Goal: Transaction & Acquisition: Purchase product/service

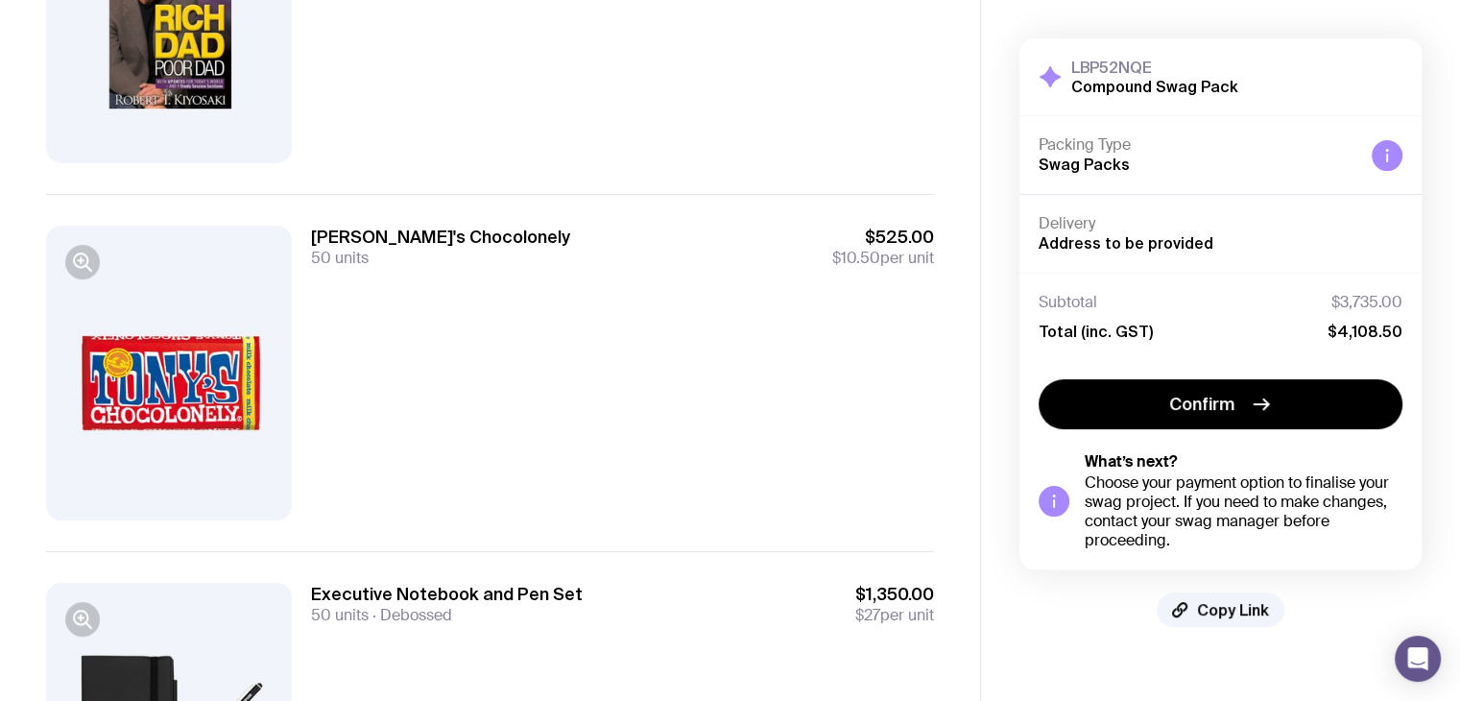
scroll to position [192, 0]
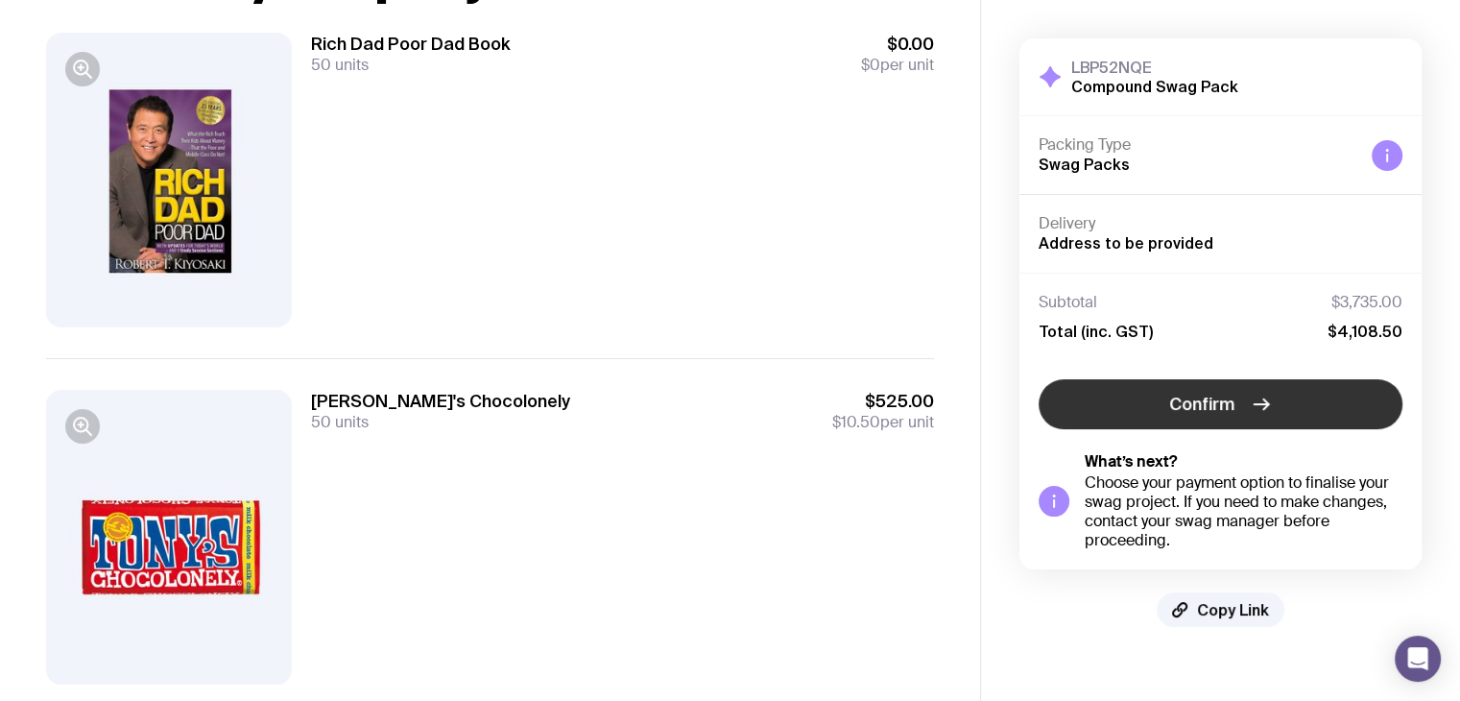
click at [1297, 413] on button "Confirm" at bounding box center [1221, 404] width 364 height 50
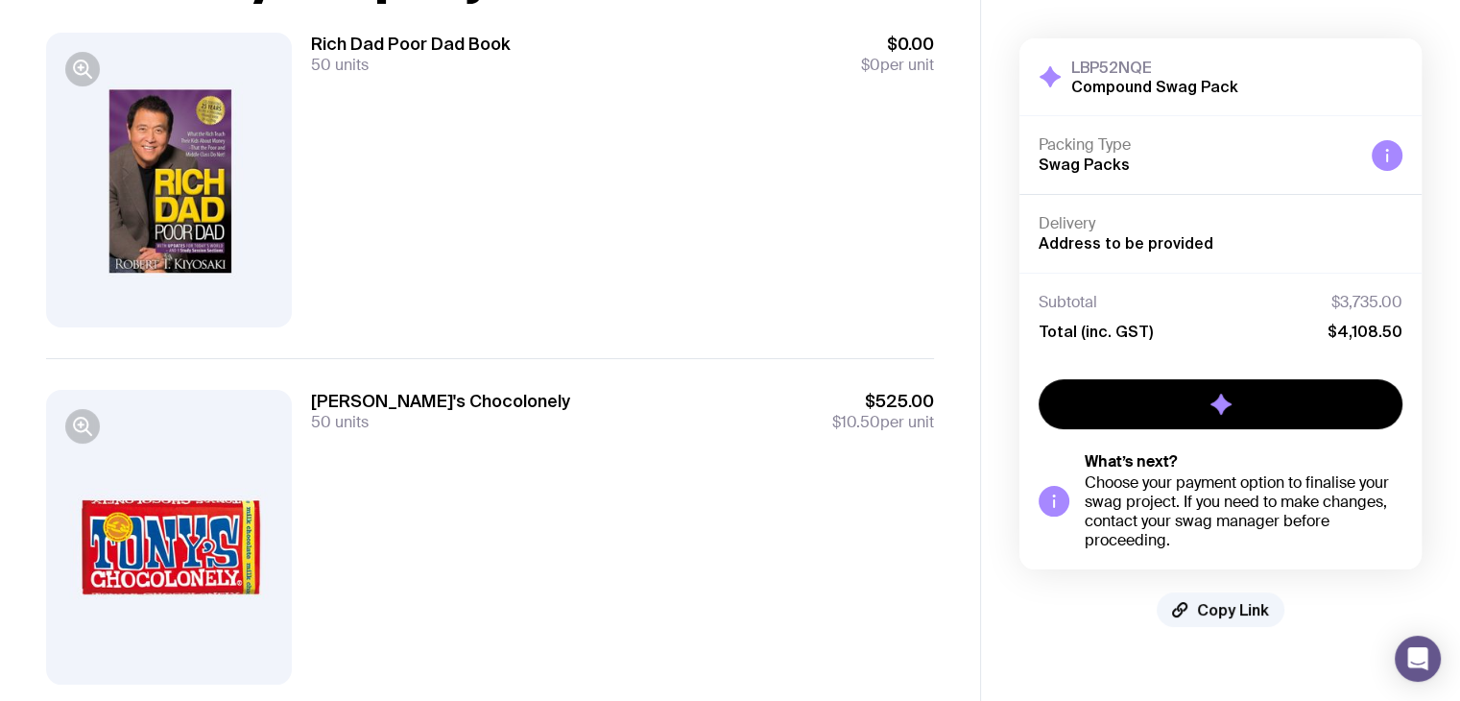
scroll to position [0, 0]
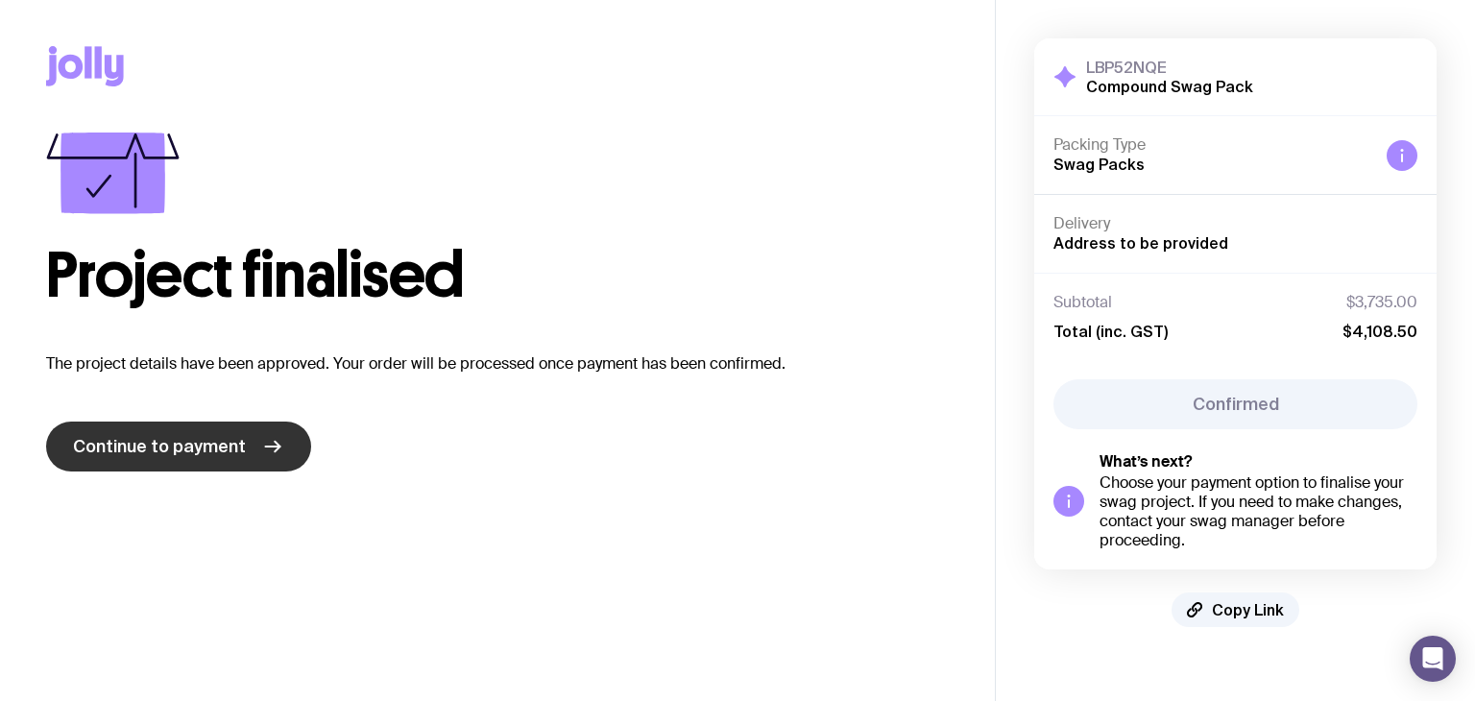
click at [254, 446] on link "Continue to payment" at bounding box center [178, 446] width 265 height 50
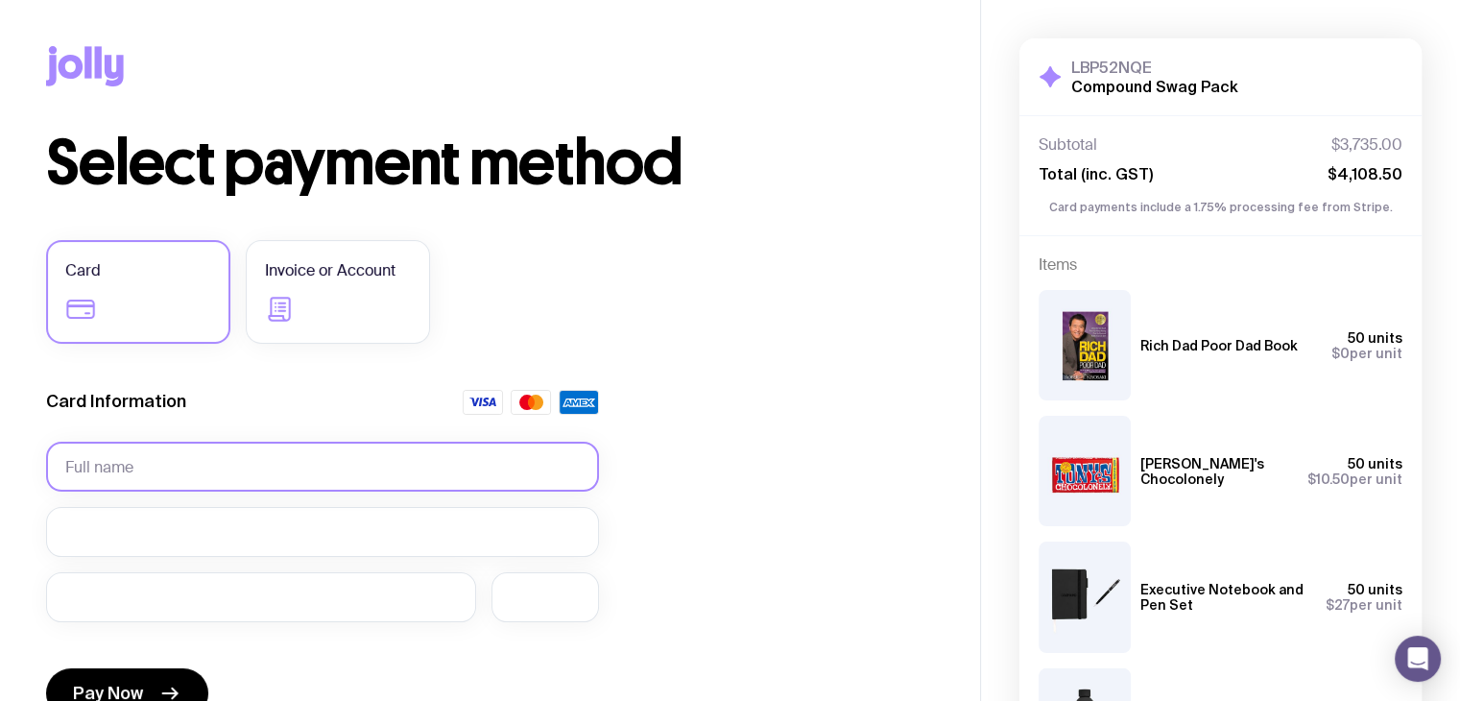
click at [242, 487] on input "text" at bounding box center [322, 467] width 553 height 50
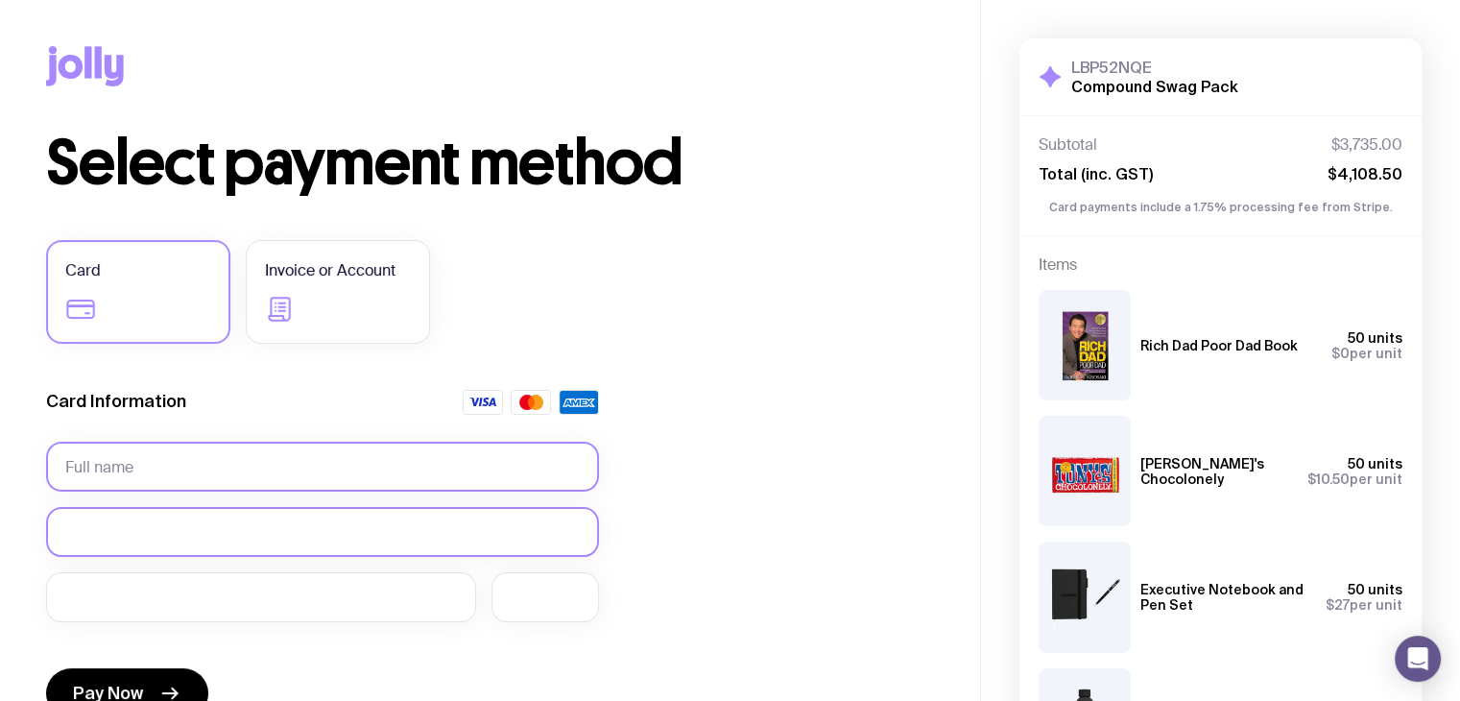
type input "[PERSON_NAME]"
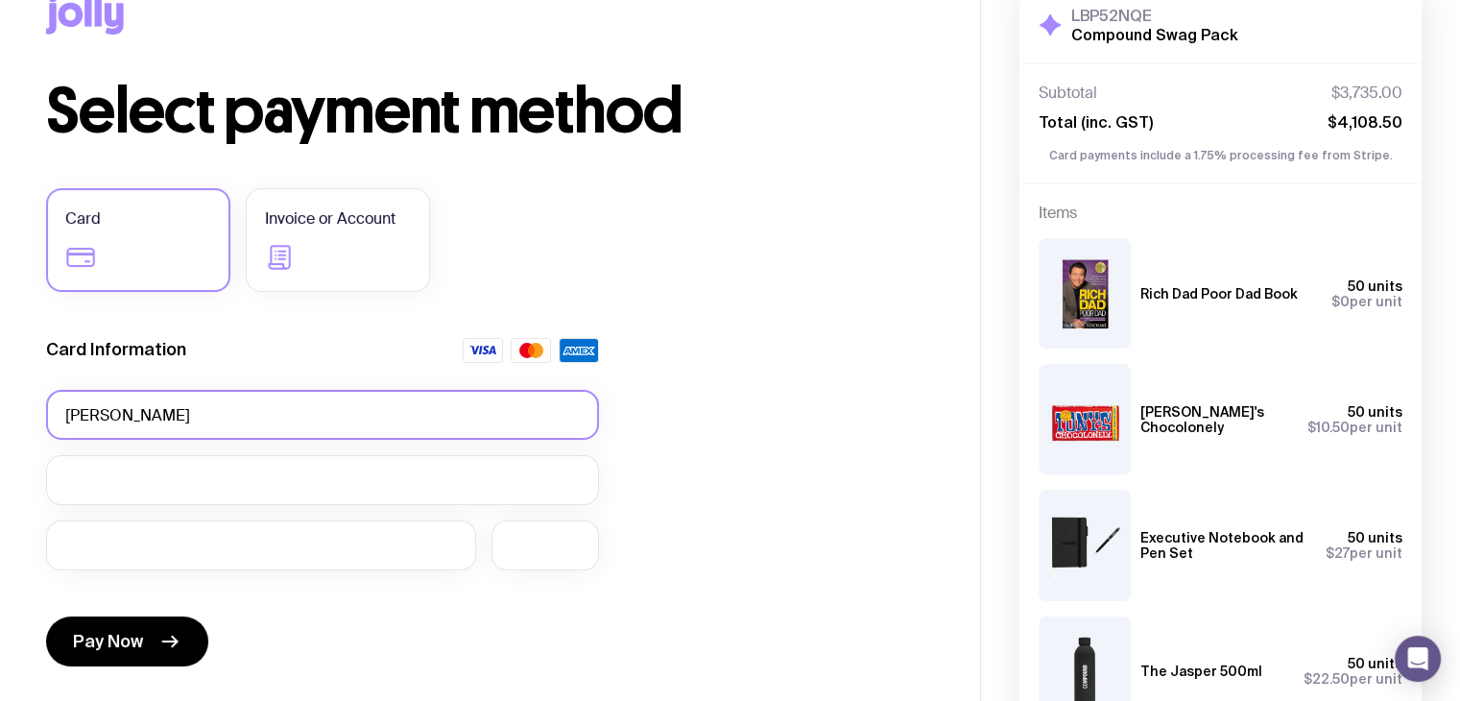
scroll to position [96, 0]
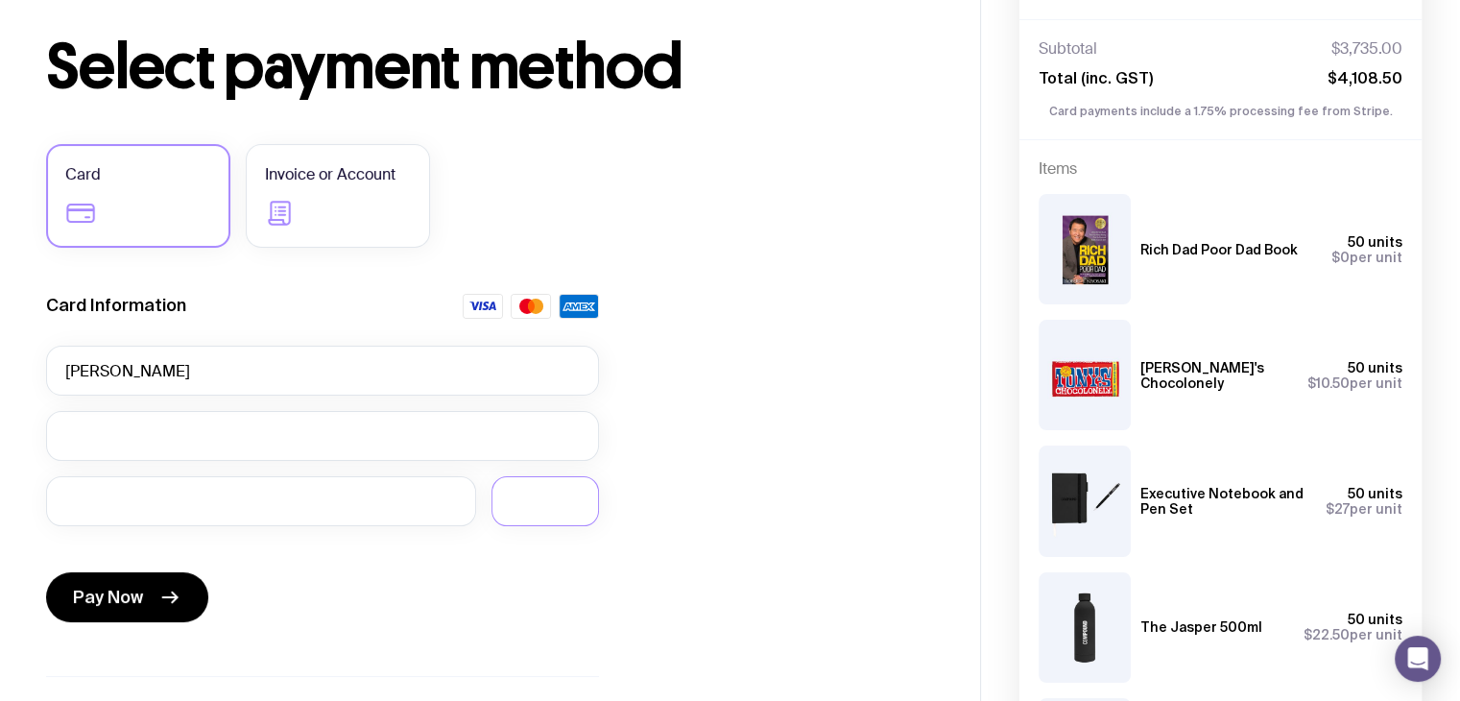
click at [776, 435] on div "Select payment method Card Invoice or Account Card Information [PERSON_NAME] Pa…" at bounding box center [490, 436] width 888 height 800
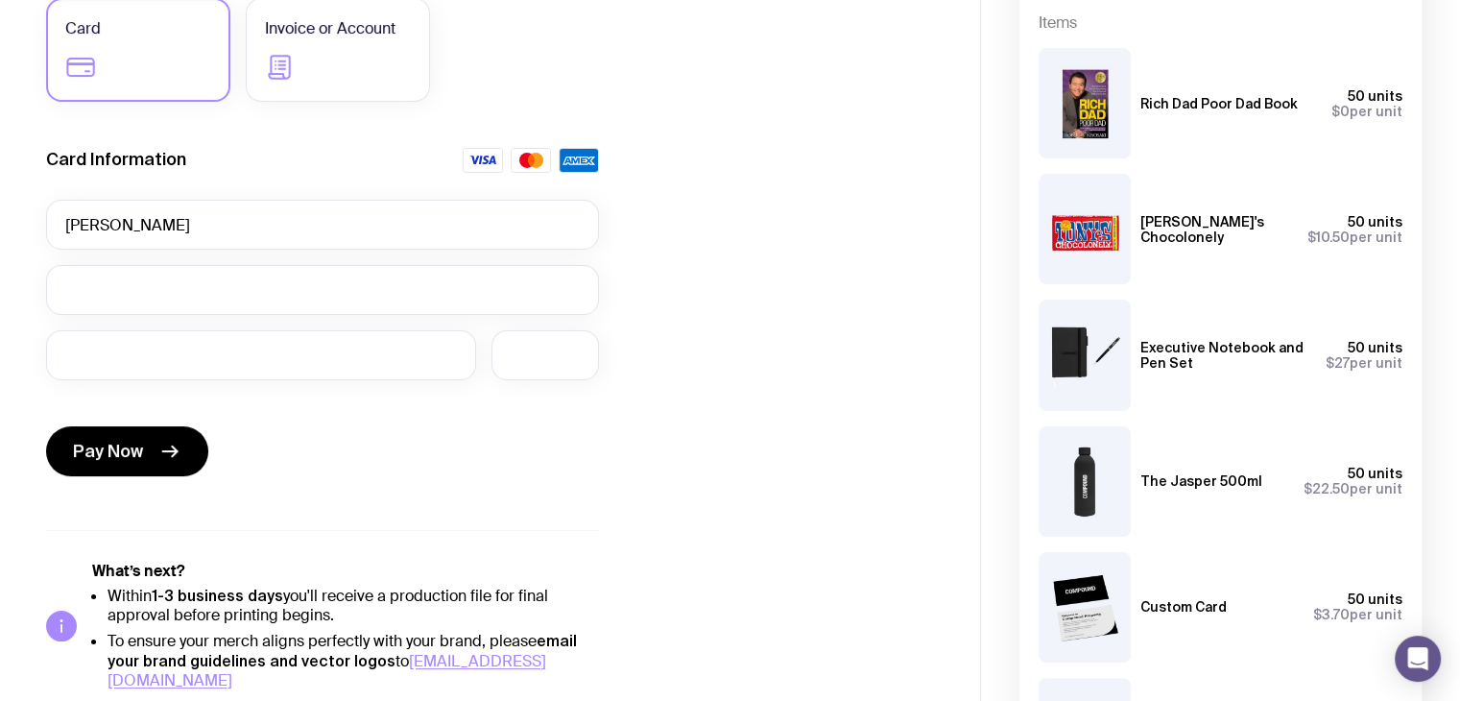
scroll to position [288, 0]
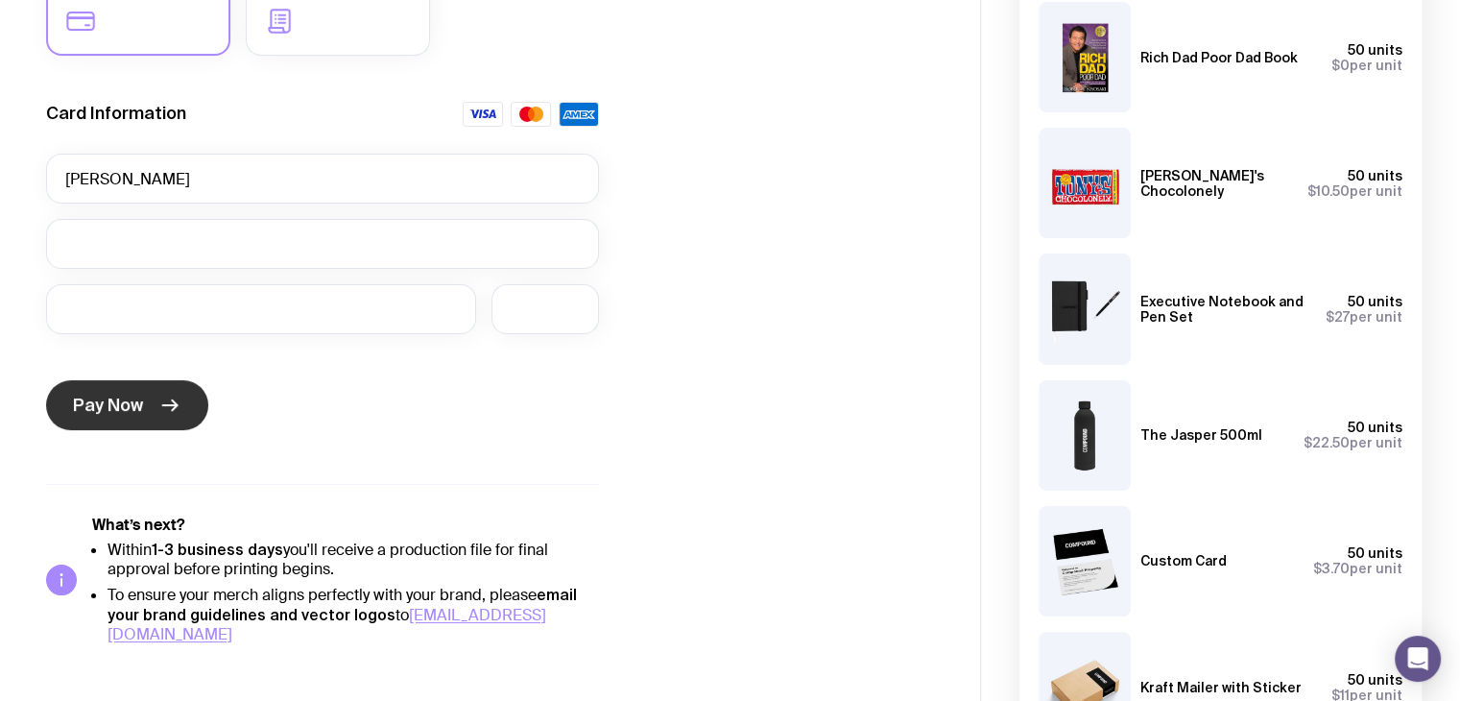
click at [164, 397] on icon "submit" at bounding box center [169, 405] width 23 height 23
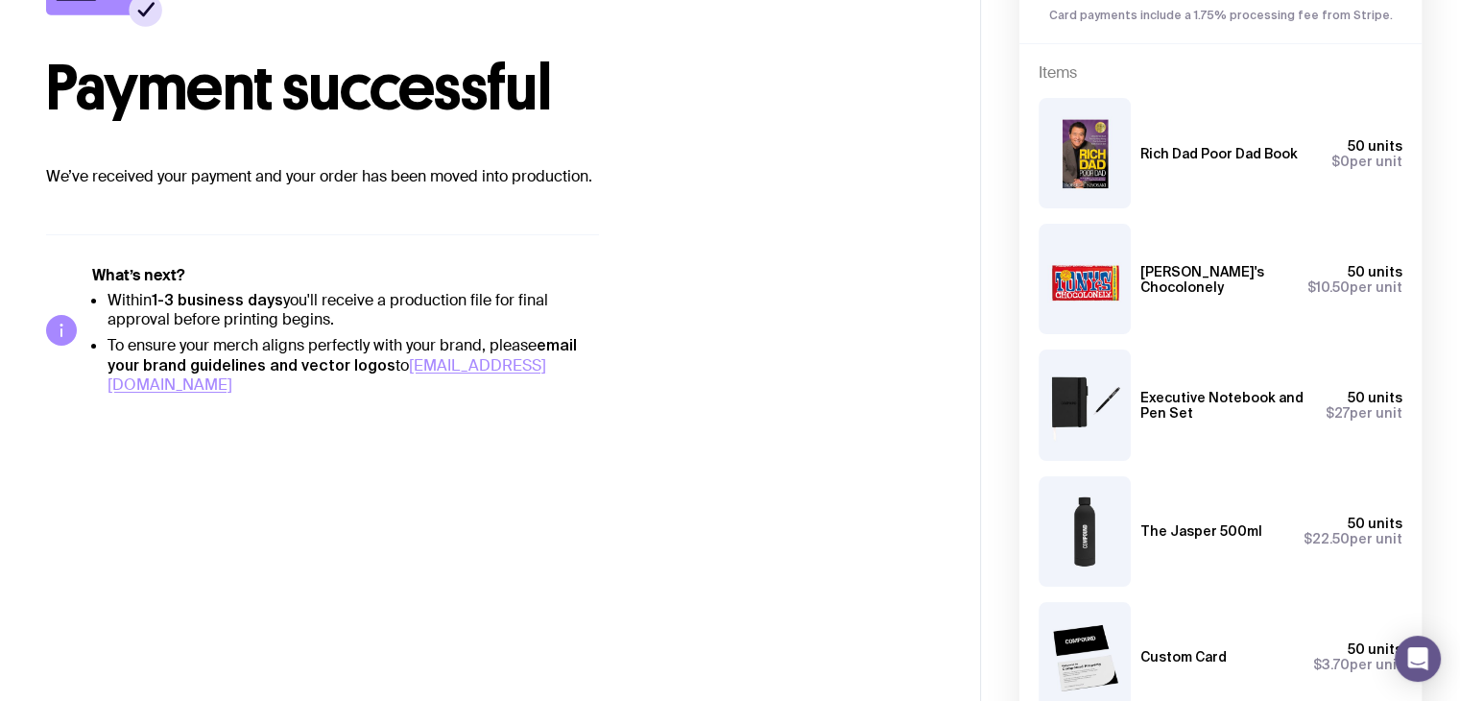
scroll to position [445, 0]
